Goal: Find specific fact: Find contact information

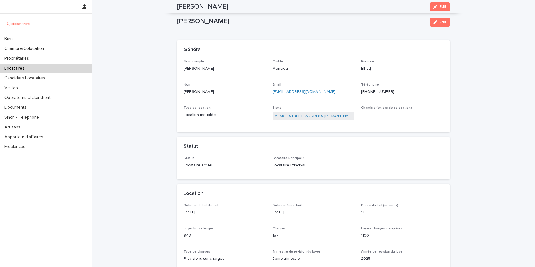
scroll to position [539, 0]
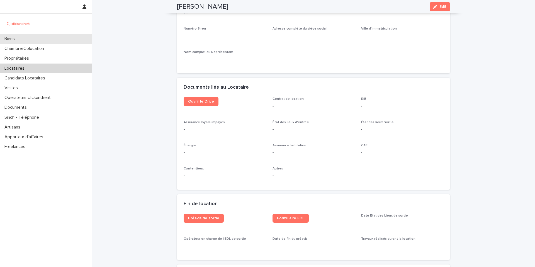
click at [11, 43] on div "Biens" at bounding box center [46, 39] width 92 height 10
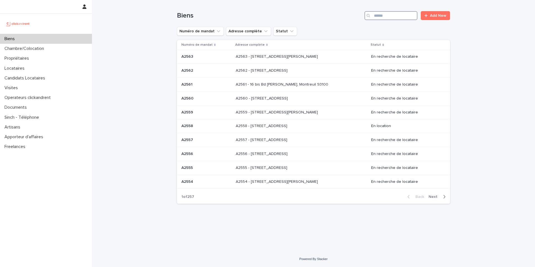
click at [397, 18] on input "Search" at bounding box center [391, 15] width 53 height 9
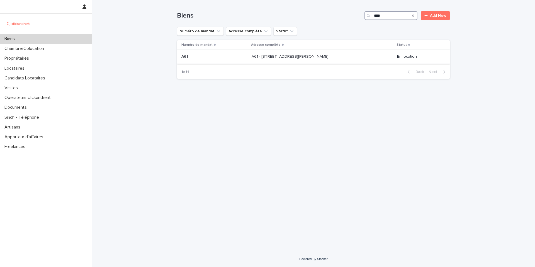
type input "***"
click at [216, 61] on div "A61 A61" at bounding box center [215, 56] width 66 height 9
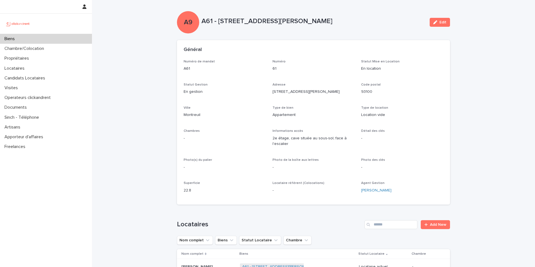
scroll to position [33, 0]
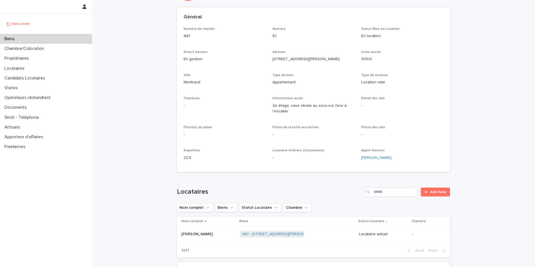
click at [217, 232] on div "[PERSON_NAME] [PERSON_NAME]" at bounding box center [209, 234] width 54 height 9
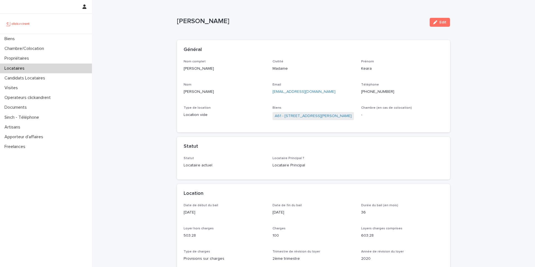
drag, startPoint x: 219, startPoint y: 69, endPoint x: 182, endPoint y: 67, distance: 38.0
click at [182, 67] on div "Nom complet [PERSON_NAME] Civilité Madame [PERSON_NAME] Email [EMAIL_ADDRESS][D…" at bounding box center [313, 96] width 273 height 73
copy p "[PERSON_NAME]"
click at [23, 36] on div "Biens" at bounding box center [46, 39] width 92 height 10
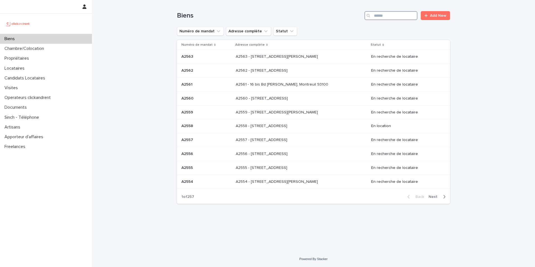
click at [408, 13] on input "Search" at bounding box center [391, 15] width 53 height 9
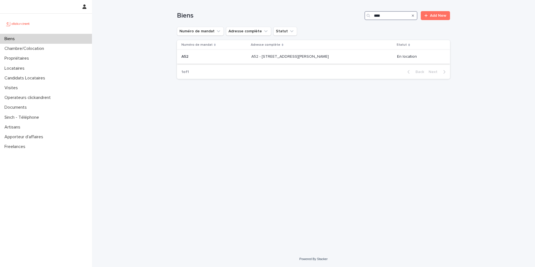
type input "***"
click at [275, 53] on p "A52 - [STREET_ADDRESS][PERSON_NAME]" at bounding box center [291, 56] width 79 height 6
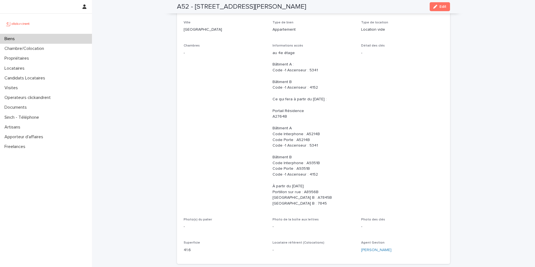
scroll to position [85, 0]
click at [445, 8] on span "Edit" at bounding box center [443, 7] width 7 height 4
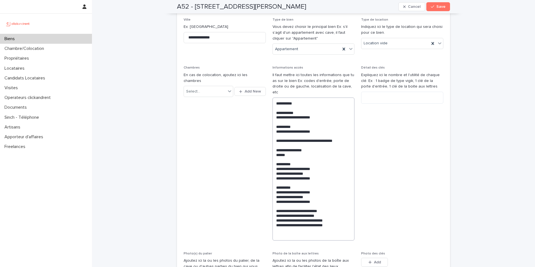
scroll to position [127, 0]
drag, startPoint x: 321, startPoint y: 195, endPoint x: 274, endPoint y: 132, distance: 79.1
click at [274, 133] on textarea "**********" at bounding box center [314, 168] width 82 height 143
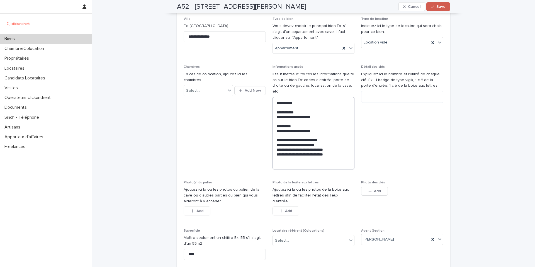
type textarea "**********"
click at [434, 9] on button "Save" at bounding box center [439, 6] width 24 height 9
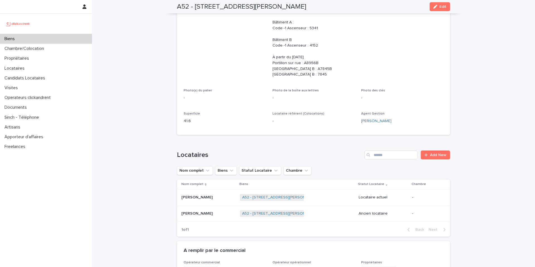
scroll to position [0, 0]
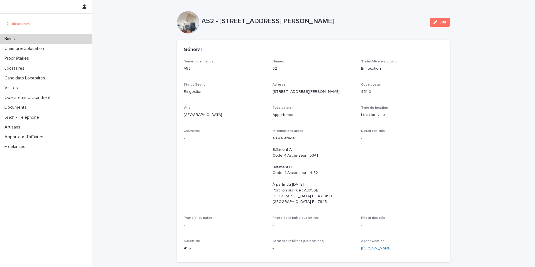
click at [21, 38] on div "Biens" at bounding box center [46, 39] width 92 height 10
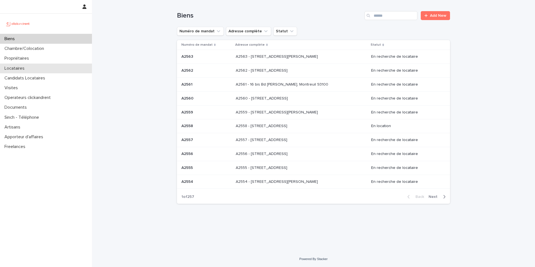
click at [29, 69] on p "Locataires" at bounding box center [15, 68] width 27 height 5
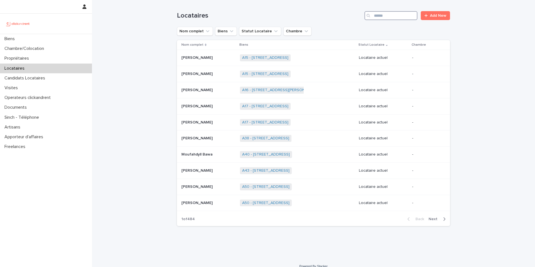
click at [388, 16] on input "Search" at bounding box center [391, 15] width 53 height 9
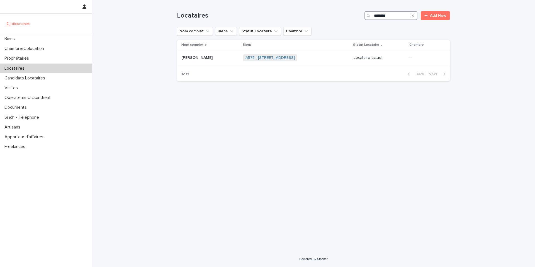
type input "********"
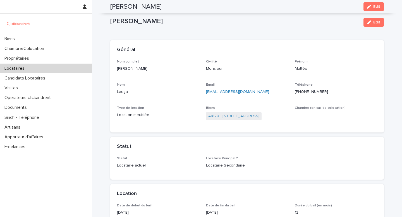
click at [23, 40] on div "Biens" at bounding box center [46, 39] width 92 height 10
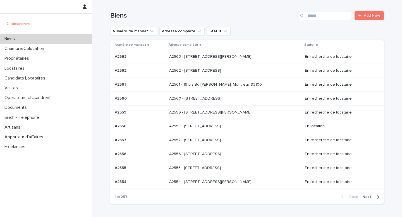
click at [328, 22] on div "Biens Add New" at bounding box center [246, 13] width 273 height 27
click at [326, 18] on input "Search" at bounding box center [324, 15] width 53 height 9
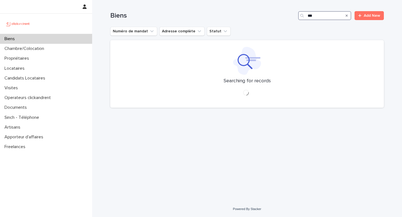
type input "****"
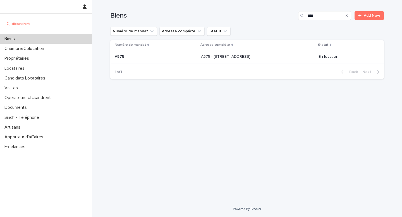
click at [136, 61] on div "A575 A575" at bounding box center [156, 56] width 82 height 9
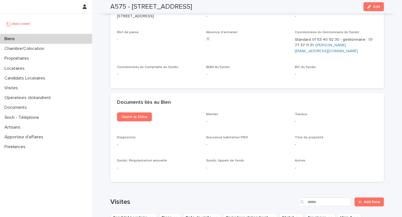
scroll to position [2060, 0]
click at [127, 114] on span "Ouvrir le Drive" at bounding box center [134, 116] width 26 height 4
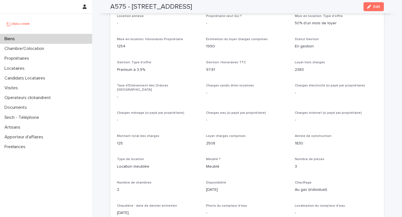
scroll to position [552, 0]
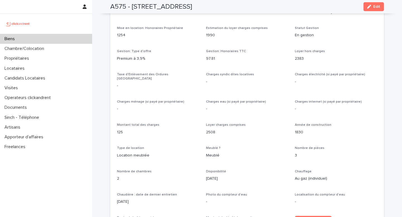
click at [240, 59] on p "97.81" at bounding box center [247, 59] width 82 height 6
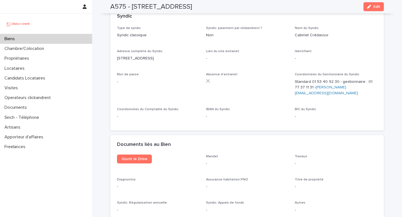
scroll to position [2000, 0]
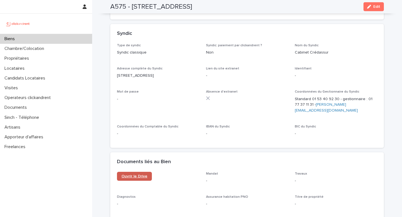
click at [130, 174] on span "Ouvrir le Drive" at bounding box center [134, 176] width 26 height 4
drag, startPoint x: 209, startPoint y: 4, endPoint x: 130, endPoint y: 9, distance: 79.3
click at [130, 9] on div "A575 - 38 rue Ballu, Paris 75009 Edit" at bounding box center [246, 6] width 273 height 13
copy h2 "38 rue Ballu, Paris 75009"
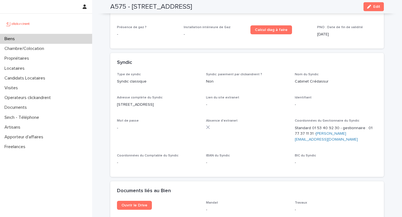
scroll to position [1971, 0]
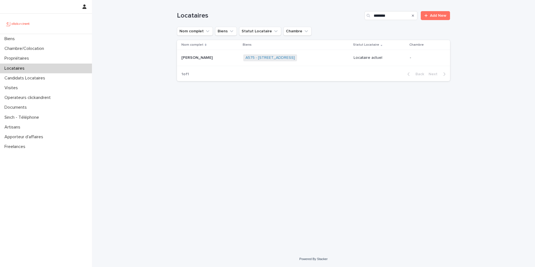
click at [272, 52] on td "A575 - 38 rue Ballu, Paris 75009 + 0" at bounding box center [296, 58] width 110 height 16
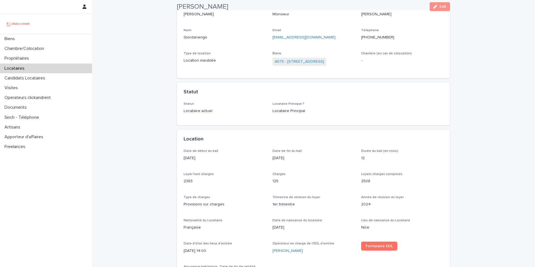
scroll to position [57, 0]
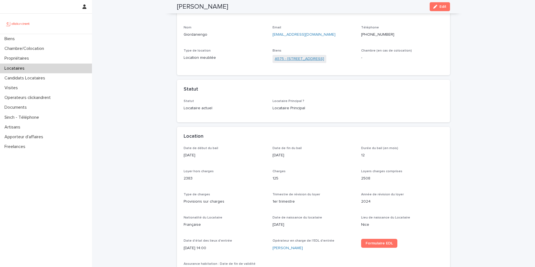
click at [313, 58] on link "A575 - [STREET_ADDRESS]" at bounding box center [299, 59] width 49 height 6
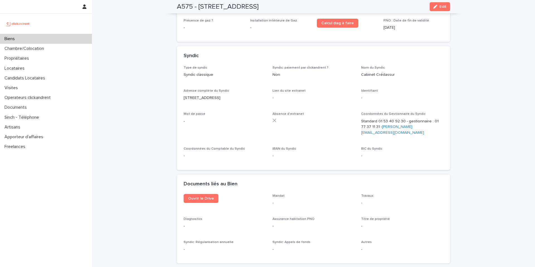
scroll to position [1979, 0]
drag, startPoint x: 403, startPoint y: 89, endPoint x: 378, endPoint y: 91, distance: 25.7
click at [378, 118] on p "Standard 01 53 40 92 30 - gestionnaire : 01 77 37 11 31 - josue.laptes@credassu…" at bounding box center [402, 126] width 82 height 17
copy p "01 53 40 92 30"
